Goal: Task Accomplishment & Management: Manage account settings

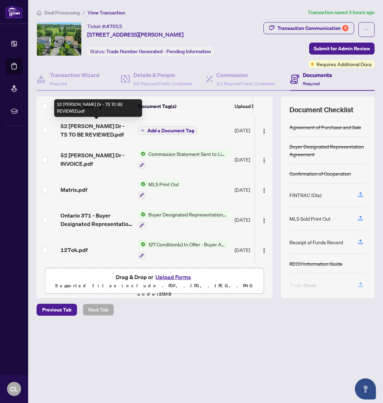
click at [108, 126] on span "52 [PERSON_NAME] Dr - TS TO BE REVIEWED.pdf" at bounding box center [97, 130] width 72 height 17
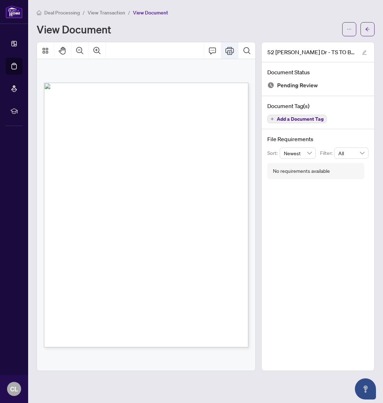
click at [228, 50] on icon "Print" at bounding box center [230, 50] width 8 height 8
click at [368, 26] on span "button" at bounding box center [367, 29] width 5 height 11
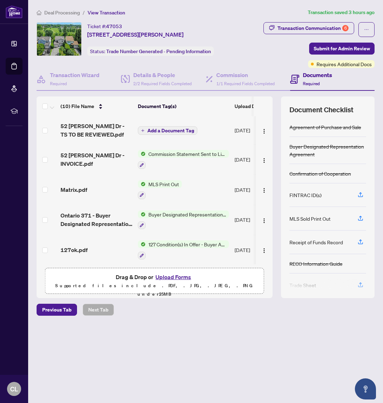
click at [174, 278] on button "Upload Forms" at bounding box center [173, 276] width 40 height 9
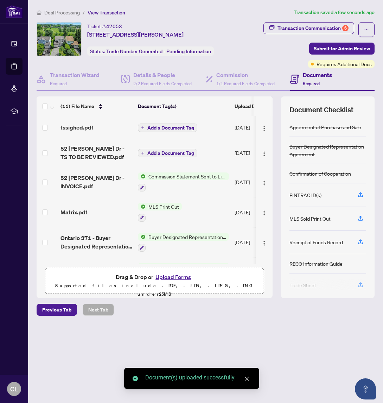
click at [166, 125] on span "Add a Document Tag" at bounding box center [170, 127] width 47 height 5
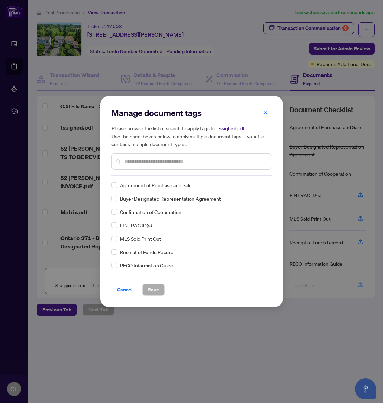
click at [147, 174] on div "Manage document tags Please browse the list or search to apply tags to: tssighe…" at bounding box center [192, 141] width 161 height 68
click at [148, 162] on input "text" at bounding box center [196, 162] width 142 height 8
click at [156, 289] on span "Save" at bounding box center [153, 289] width 11 height 11
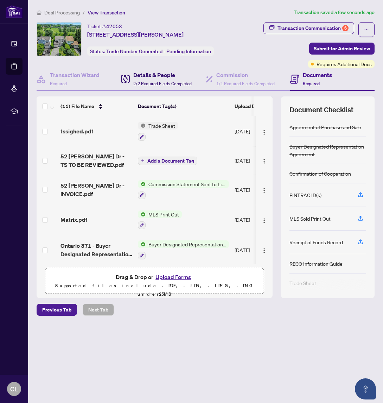
click at [161, 76] on h4 "Details & People" at bounding box center [162, 75] width 58 height 8
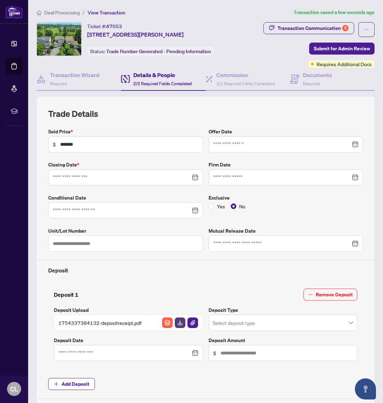
type input "**********"
click at [316, 24] on div "Transaction Communication 6" at bounding box center [313, 28] width 71 height 11
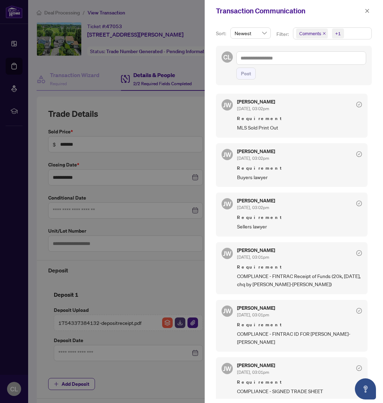
click at [105, 57] on div at bounding box center [191, 201] width 383 height 403
click at [137, 29] on div at bounding box center [191, 201] width 383 height 403
click at [90, 36] on div at bounding box center [191, 201] width 383 height 403
click at [369, 11] on icon "close" at bounding box center [367, 10] width 5 height 5
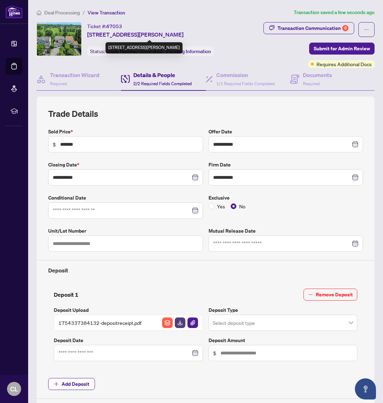
drag, startPoint x: 88, startPoint y: 34, endPoint x: 122, endPoint y: 34, distance: 33.8
click at [122, 34] on span "52 Mckitrick Dr, Ottawa, Ontario K2L 1T7, Canada" at bounding box center [135, 34] width 96 height 8
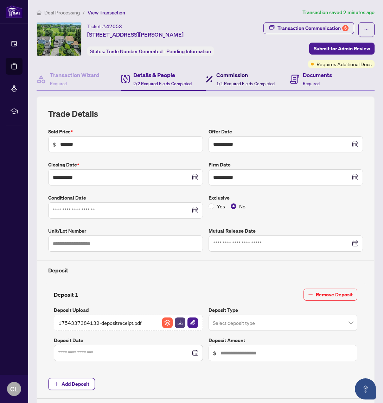
click at [245, 75] on h4 "Commission" at bounding box center [245, 75] width 58 height 8
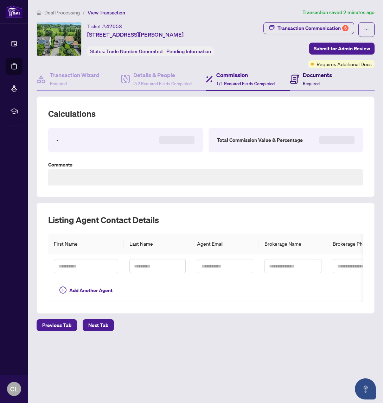
click at [306, 76] on h4 "Documents" at bounding box center [317, 75] width 29 height 8
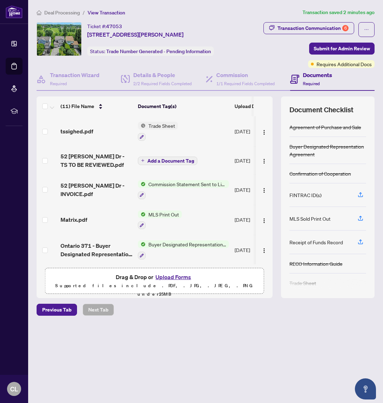
click at [175, 276] on button "Upload Forms" at bounding box center [173, 276] width 40 height 9
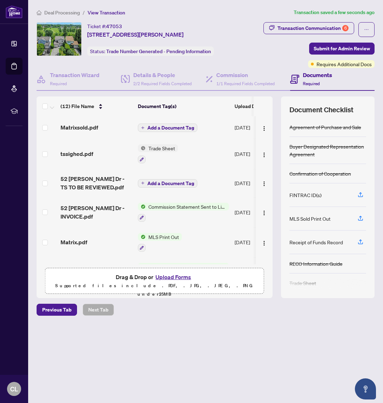
click at [170, 125] on span "Add a Document Tag" at bounding box center [170, 127] width 47 height 5
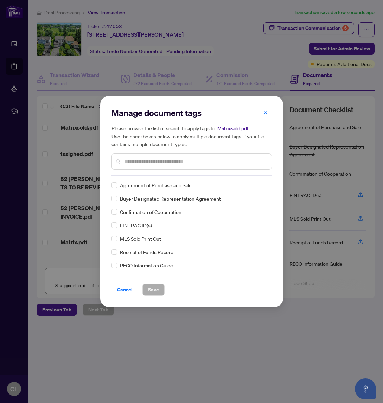
click at [161, 161] on input "text" at bounding box center [196, 162] width 142 height 8
type input "***"
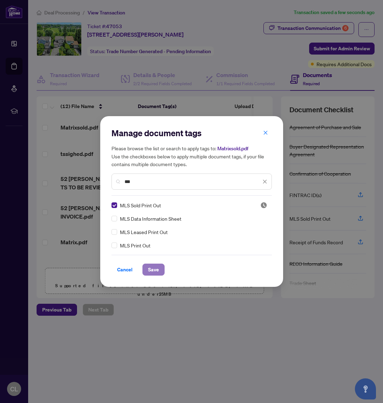
click at [153, 270] on span "Save" at bounding box center [153, 269] width 11 height 11
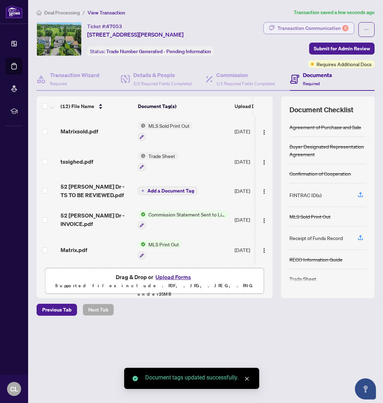
click at [324, 29] on div "Transaction Communication 6" at bounding box center [313, 28] width 71 height 11
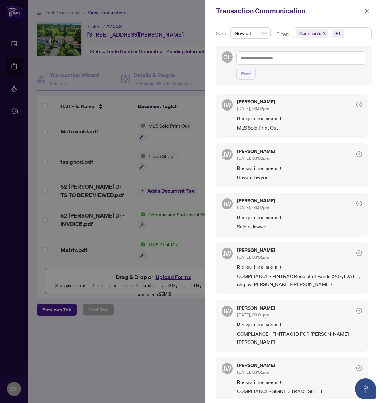
drag, startPoint x: 308, startPoint y: 207, endPoint x: 273, endPoint y: 200, distance: 35.0
click at [273, 272] on span "COMPLIANCE - FINTRAC Receipt of Funds (20k, Aug 1, chq by YEE-HWA SHIN)" at bounding box center [299, 280] width 125 height 17
click at [170, 61] on div at bounding box center [191, 201] width 383 height 403
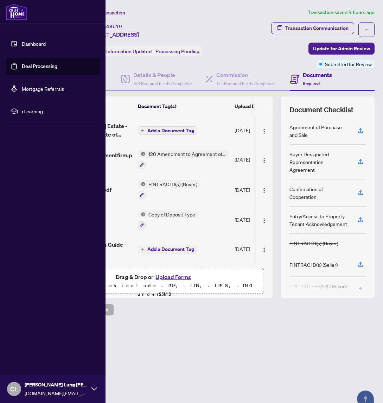
click at [22, 63] on link "Deal Processing" at bounding box center [40, 66] width 36 height 6
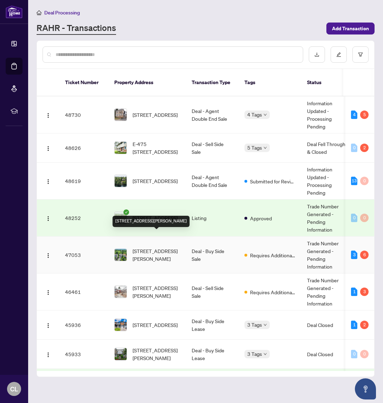
click at [163, 247] on span "52 Mckitrick Dr, Ottawa, Ontario K2L 1T7, Canada" at bounding box center [157, 254] width 48 height 15
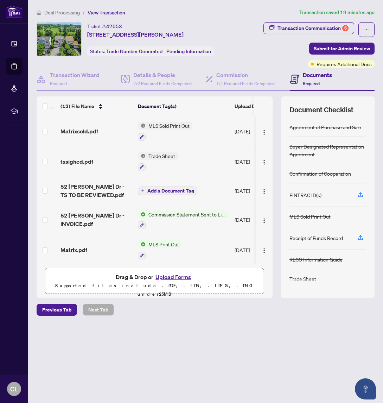
click at [171, 275] on button "Upload Forms" at bounding box center [173, 276] width 40 height 9
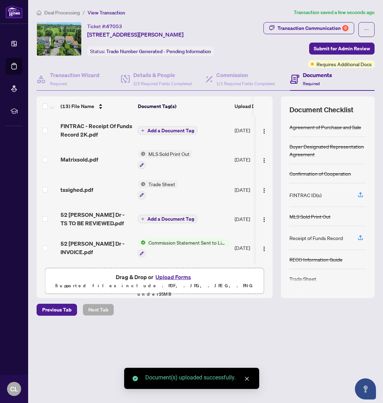
click at [172, 128] on span "Add a Document Tag" at bounding box center [170, 130] width 47 height 5
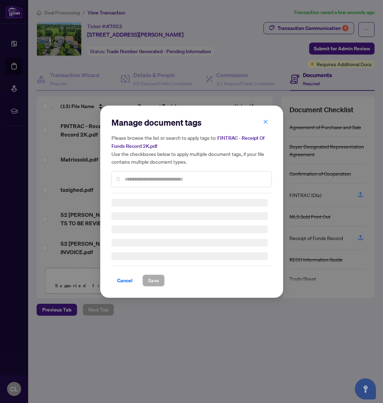
click at [169, 178] on div "Manage document tags Please browse the list or search to apply tags to: FINTRAC…" at bounding box center [192, 155] width 161 height 76
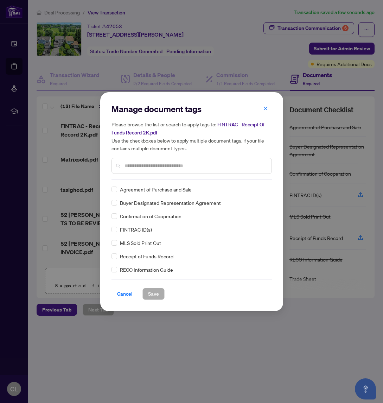
click at [169, 162] on input "text" at bounding box center [196, 166] width 142 height 8
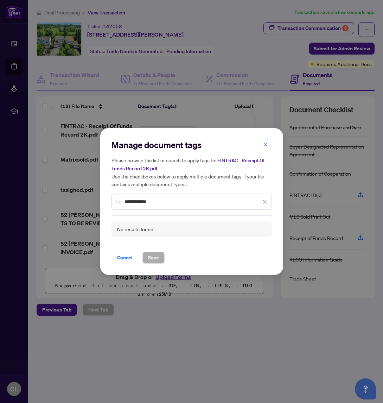
drag, startPoint x: 140, startPoint y: 201, endPoint x: 128, endPoint y: 200, distance: 12.0
click at [128, 200] on input "**********" at bounding box center [193, 202] width 137 height 8
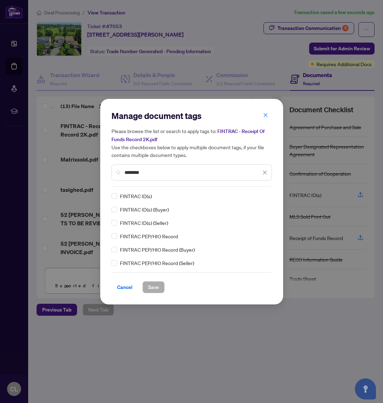
click at [139, 172] on input "*******" at bounding box center [193, 173] width 137 height 8
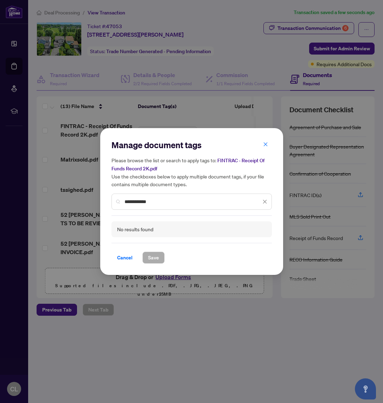
click at [170, 199] on input "**********" at bounding box center [193, 202] width 137 height 8
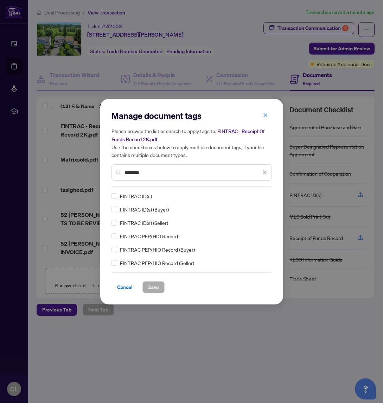
click at [134, 169] on input "*******" at bounding box center [193, 173] width 137 height 8
click at [150, 173] on input "*******" at bounding box center [193, 173] width 137 height 8
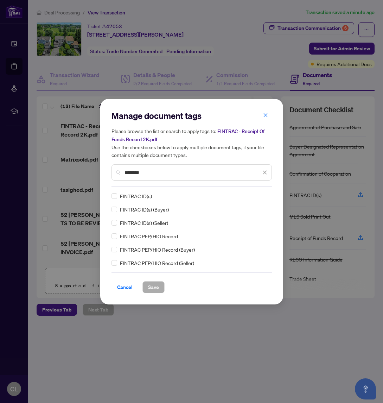
click at [151, 173] on input "*******" at bounding box center [193, 173] width 137 height 8
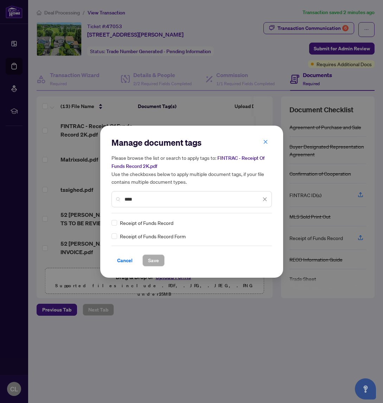
type input "****"
click at [153, 258] on span "Save" at bounding box center [153, 260] width 11 height 11
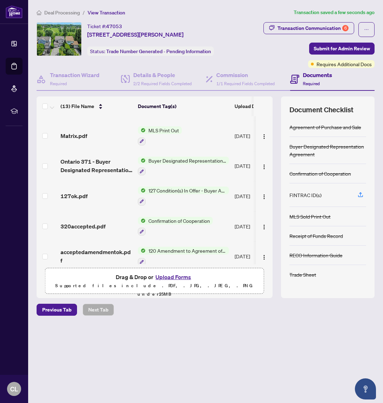
scroll to position [168, 0]
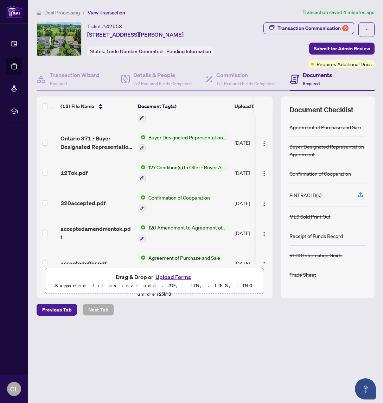
click at [180, 276] on button "Upload Forms" at bounding box center [173, 276] width 40 height 9
click at [172, 275] on button "Upload Forms" at bounding box center [173, 276] width 40 height 9
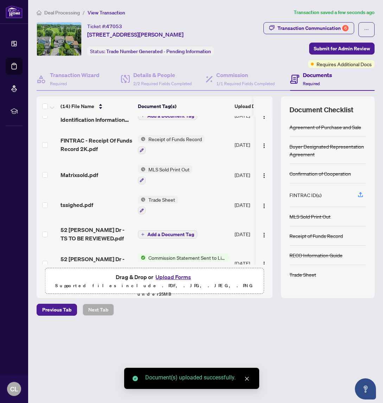
scroll to position [0, 0]
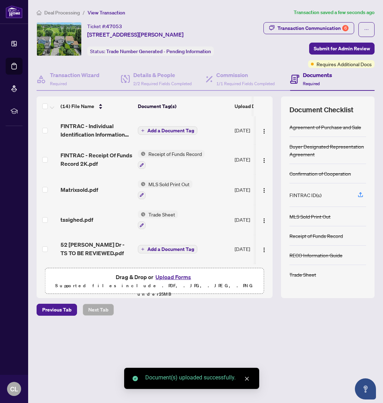
click at [159, 130] on span "Add a Document Tag" at bounding box center [170, 130] width 47 height 5
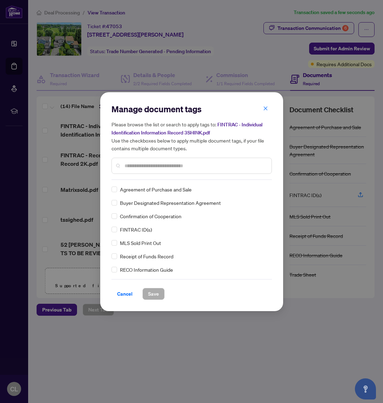
click at [165, 164] on input "text" at bounding box center [196, 166] width 142 height 8
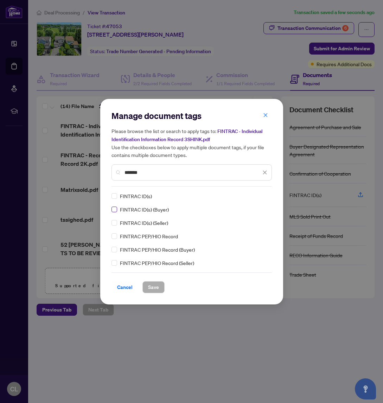
type input "*******"
click at [157, 288] on span "Save" at bounding box center [153, 287] width 11 height 11
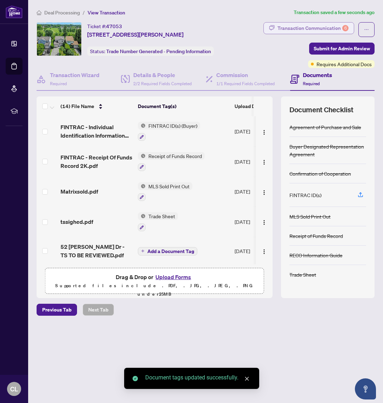
click at [288, 26] on div "Transaction Communication 6" at bounding box center [313, 28] width 71 height 11
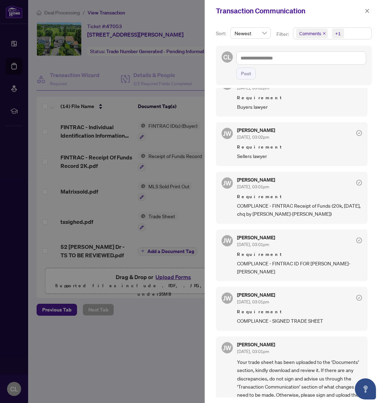
scroll to position [74, 0]
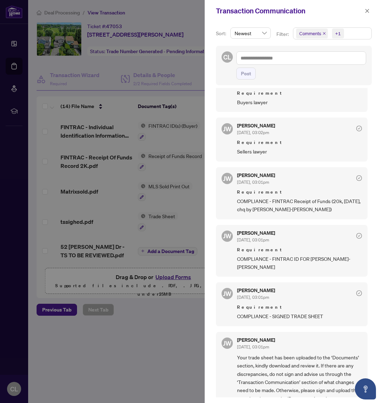
click at [160, 11] on div at bounding box center [191, 201] width 383 height 403
